Goal: Information Seeking & Learning: Learn about a topic

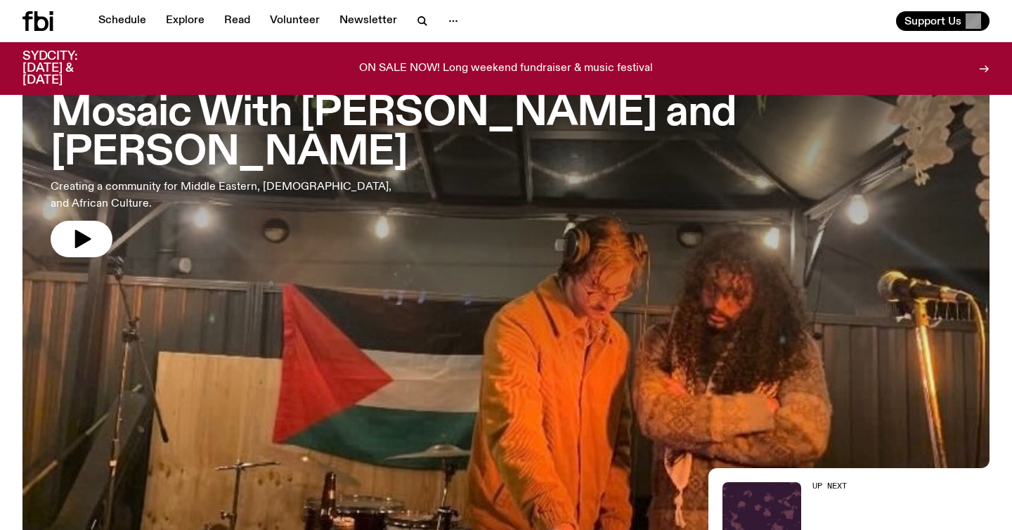
scroll to position [106, 0]
click at [548, 119] on h3 "Mosaic With [PERSON_NAME] and [PERSON_NAME]" at bounding box center [506, 132] width 910 height 79
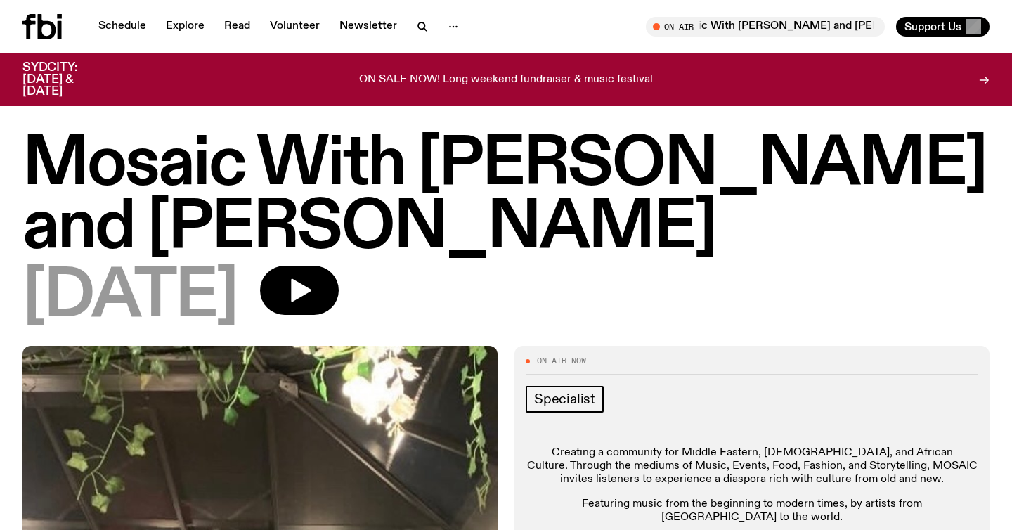
click at [203, 156] on h1 "Mosaic With [PERSON_NAME] and [PERSON_NAME]" at bounding box center [505, 196] width 967 height 126
click at [132, 28] on link "Schedule" at bounding box center [122, 27] width 65 height 20
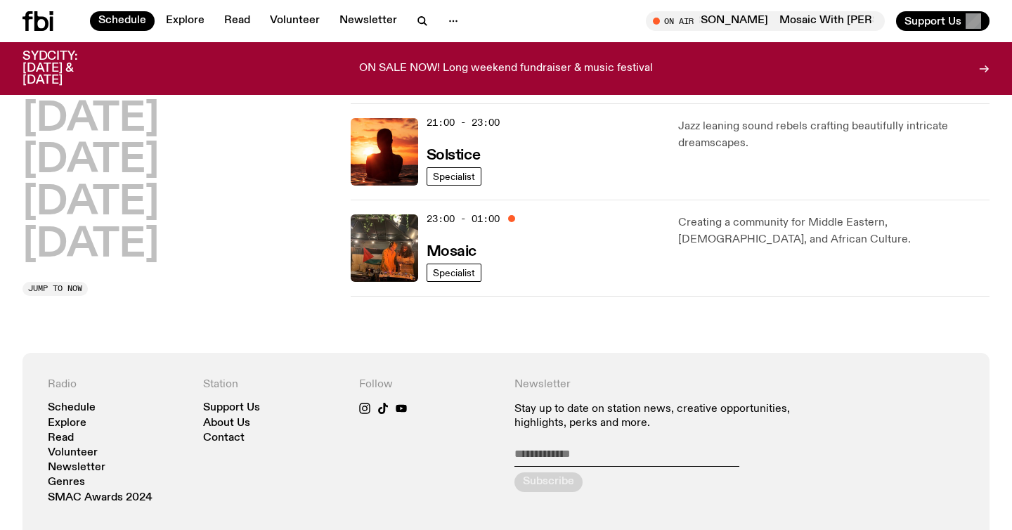
scroll to position [791, 0]
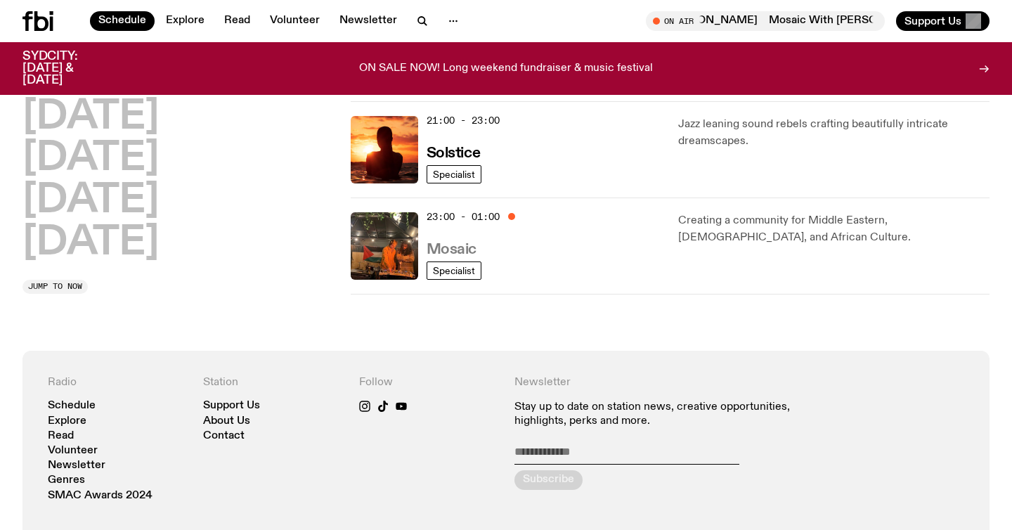
click at [442, 249] on h3 "Mosaic" at bounding box center [451, 249] width 50 height 15
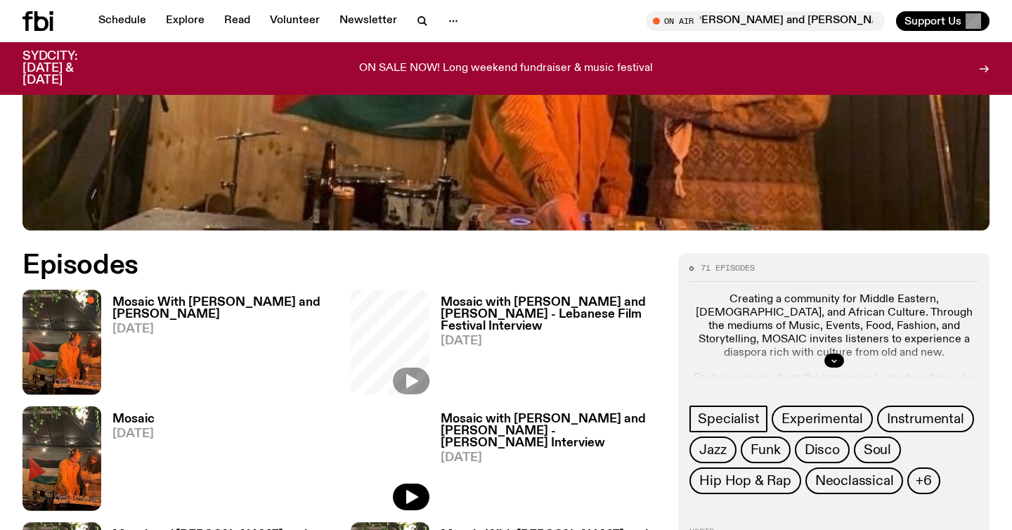
scroll to position [521, 0]
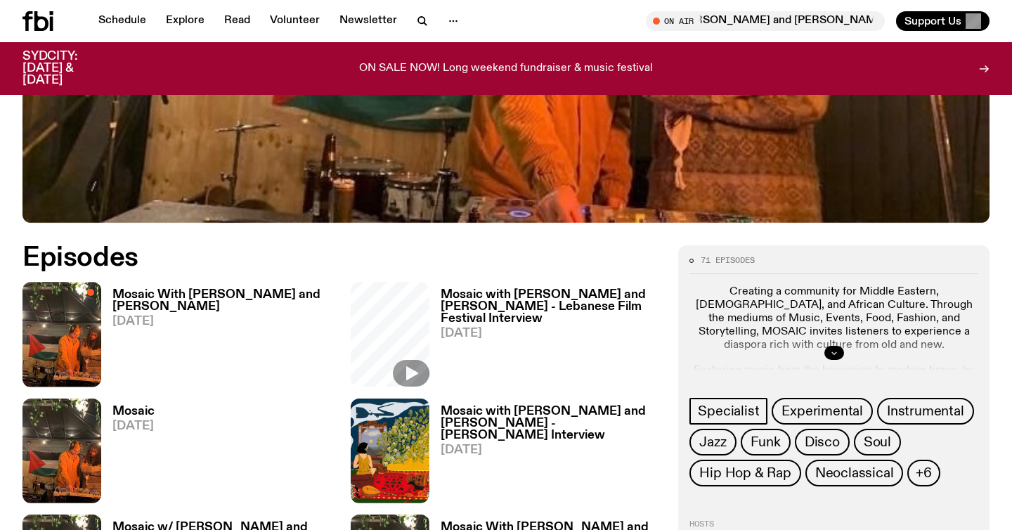
click at [809, 348] on icon "button" at bounding box center [834, 352] width 8 height 8
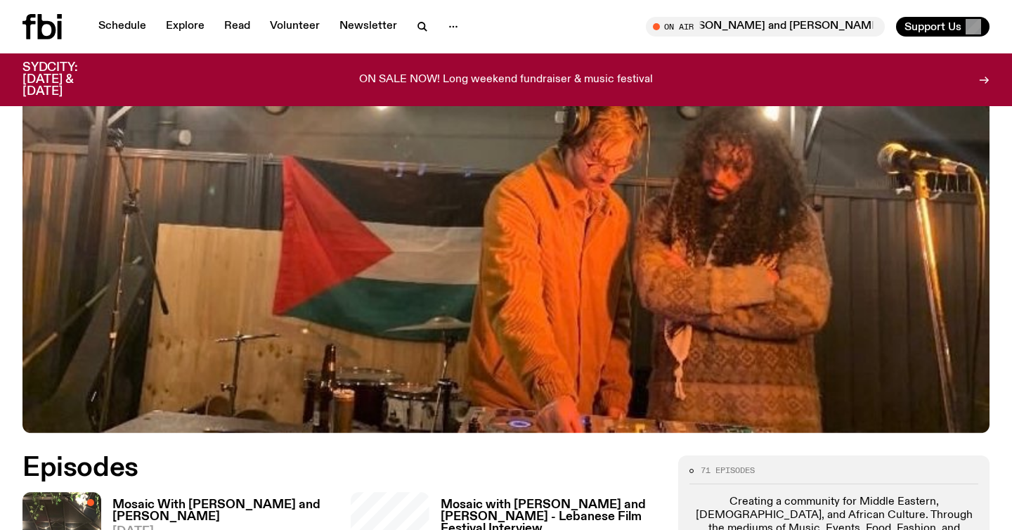
scroll to position [0, 0]
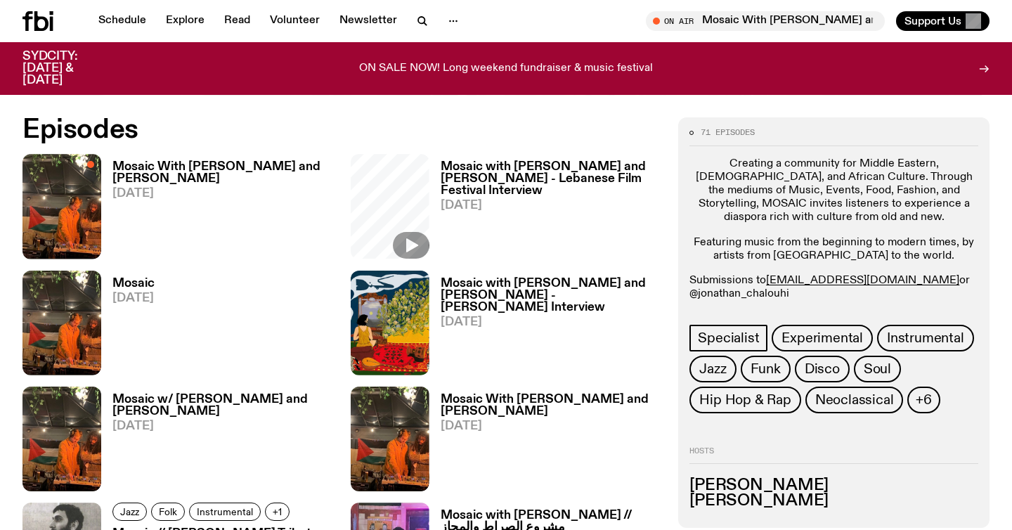
scroll to position [662, 0]
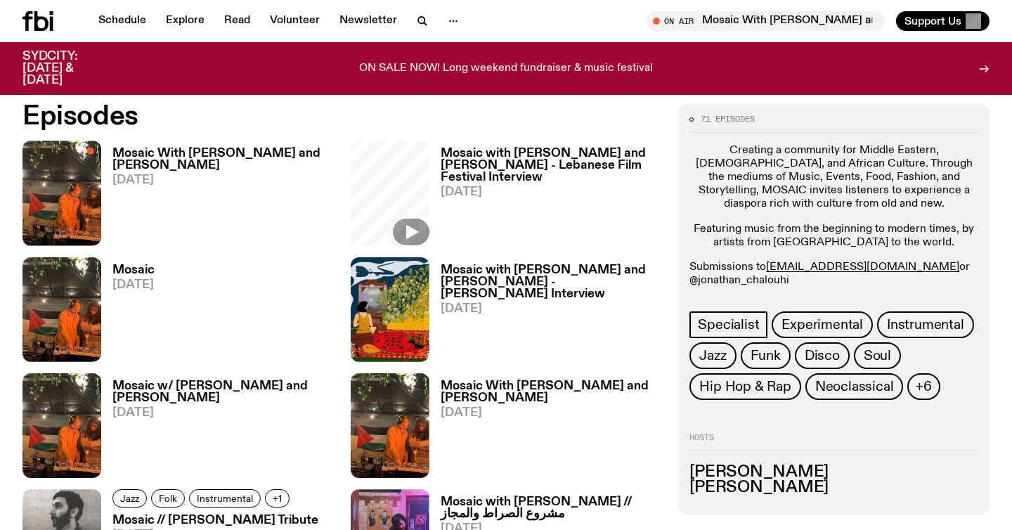
click at [152, 152] on h3 "Mosaic With [PERSON_NAME] and [PERSON_NAME]" at bounding box center [222, 160] width 221 height 24
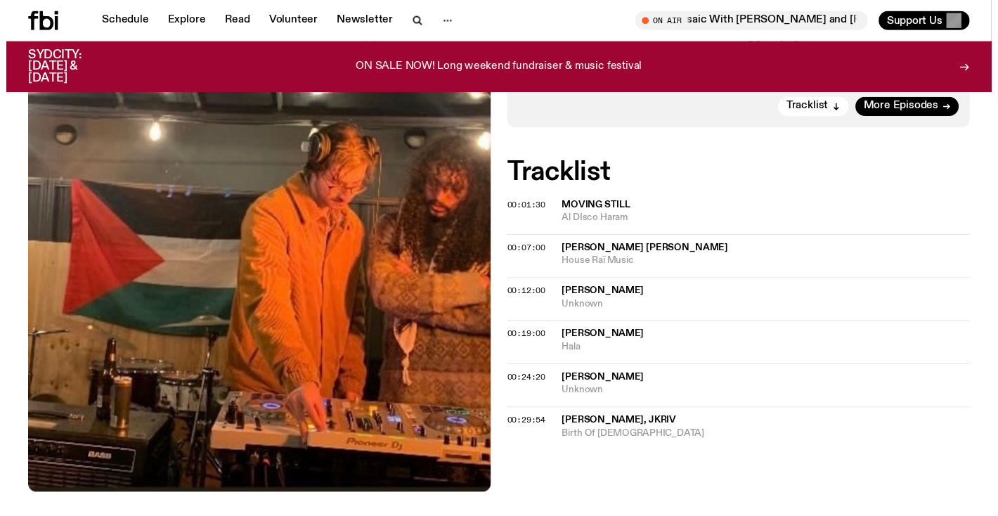
scroll to position [462, 0]
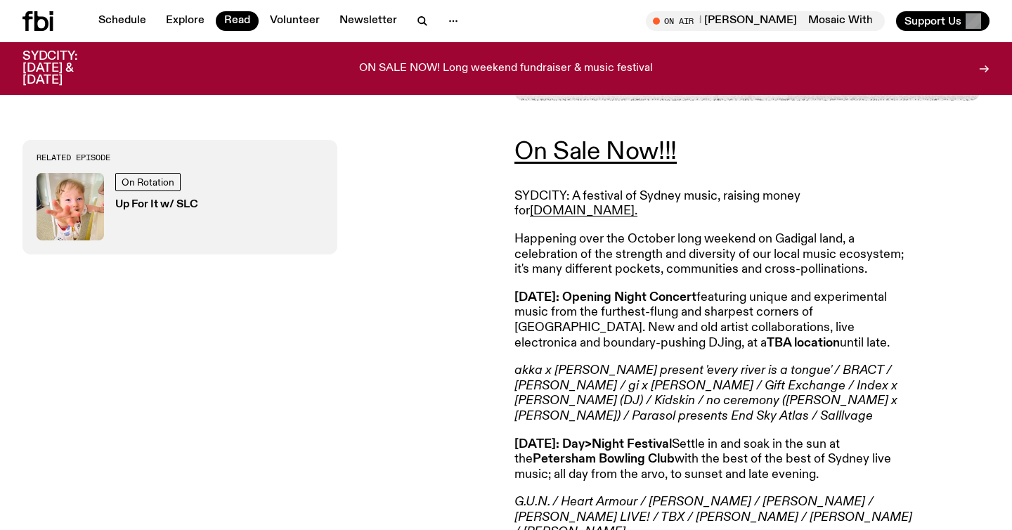
scroll to position [477, 0]
